Goal: Task Accomplishment & Management: Use online tool/utility

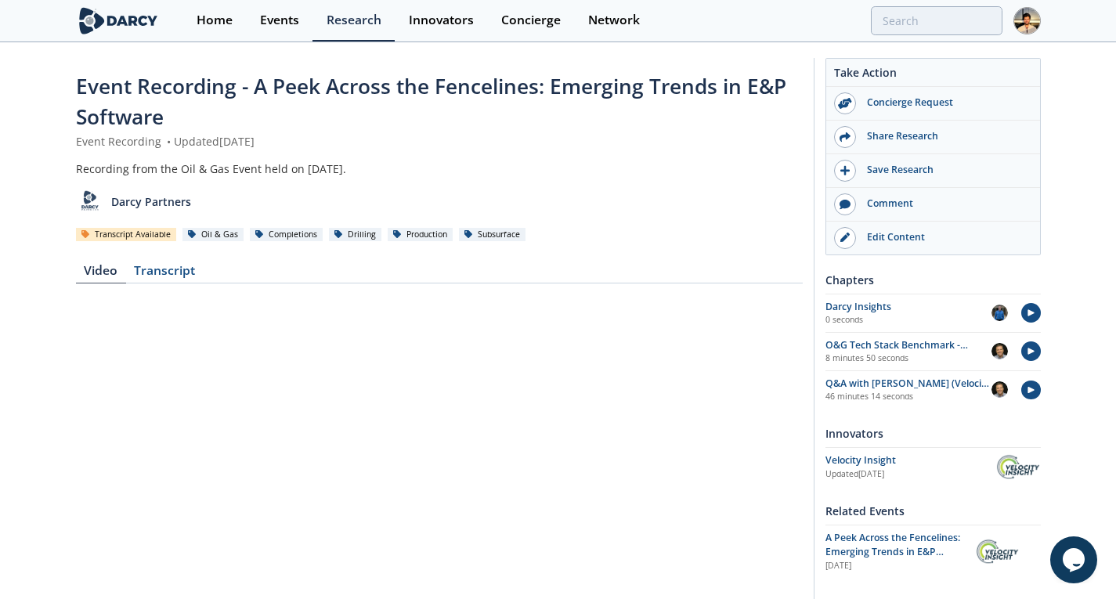
click at [1029, 14] on img at bounding box center [1027, 20] width 27 height 27
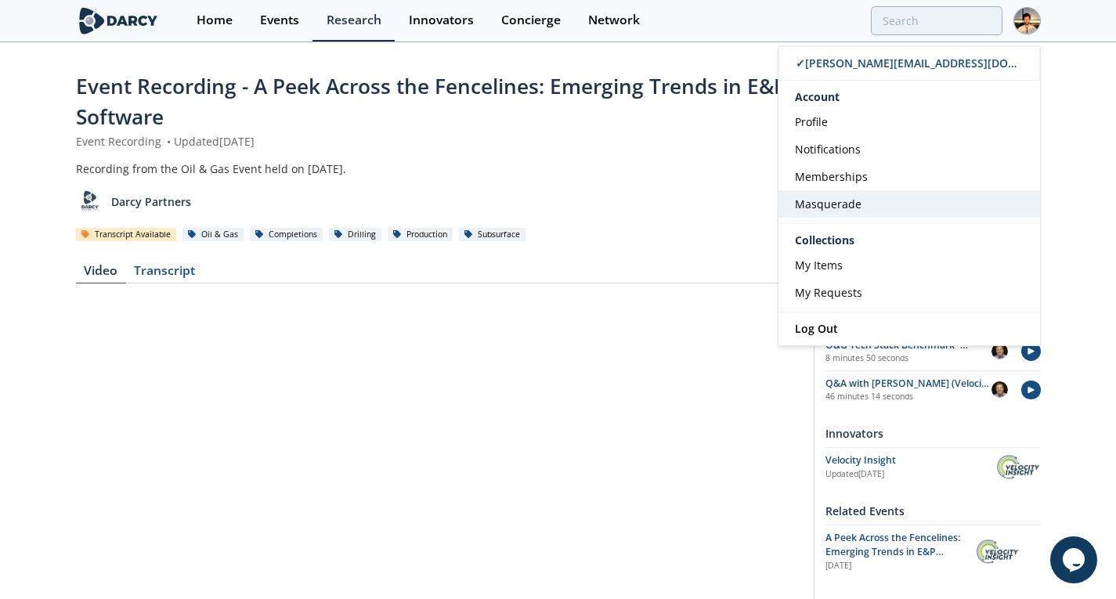
click at [894, 205] on link "Masquerade" at bounding box center [910, 203] width 262 height 27
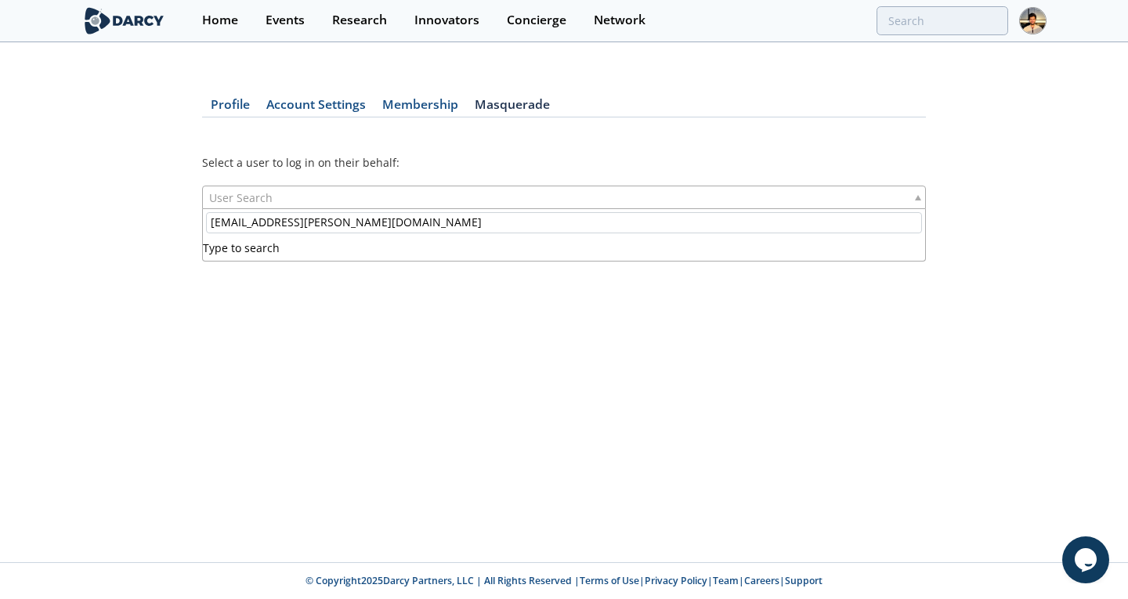
click at [586, 194] on div "User Search" at bounding box center [564, 197] width 724 height 23
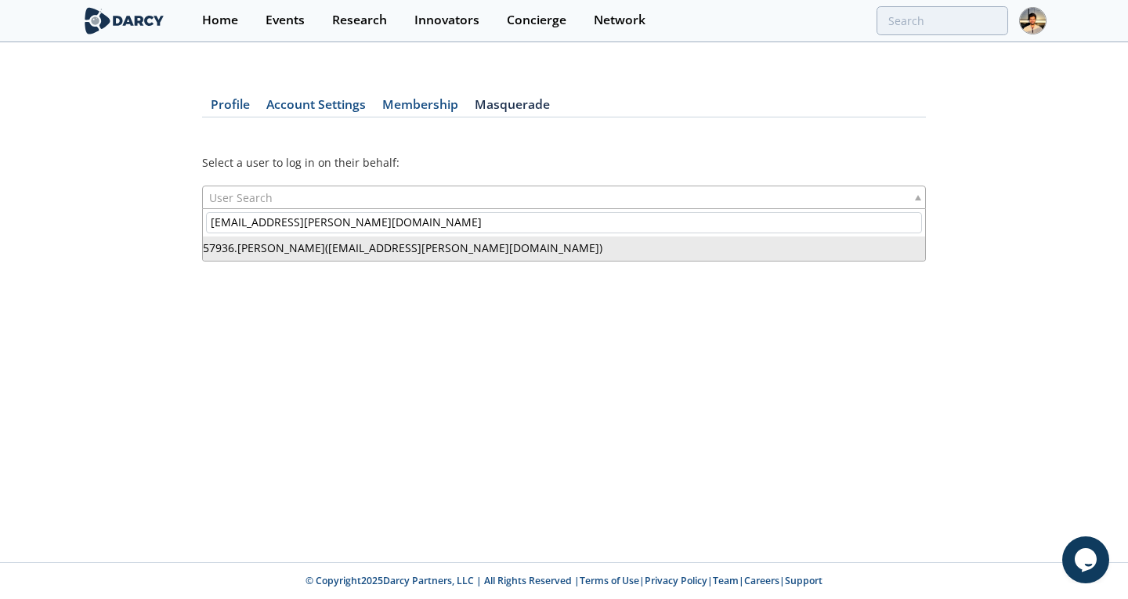
type input "aime.beaulac@cenovus.com"
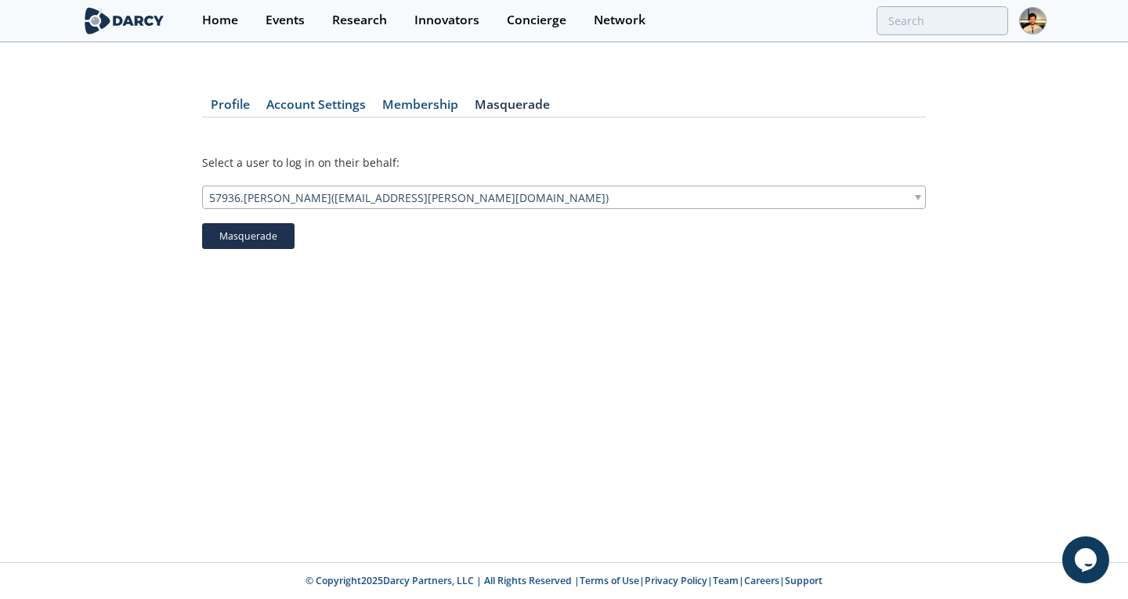
click at [267, 239] on button "Masquerade" at bounding box center [248, 236] width 92 height 27
